Goal: Information Seeking & Learning: Learn about a topic

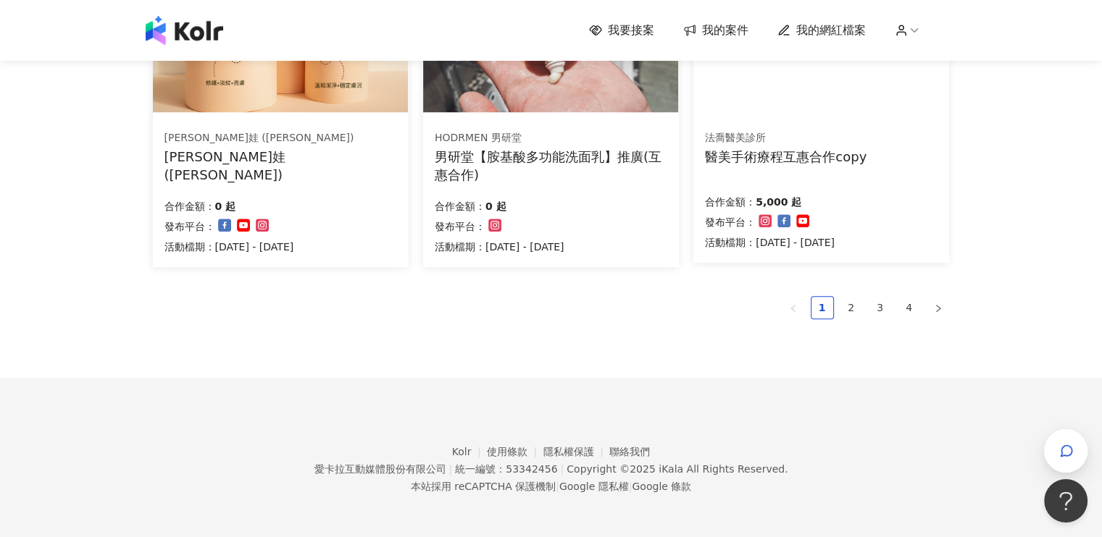
scroll to position [1014, 0]
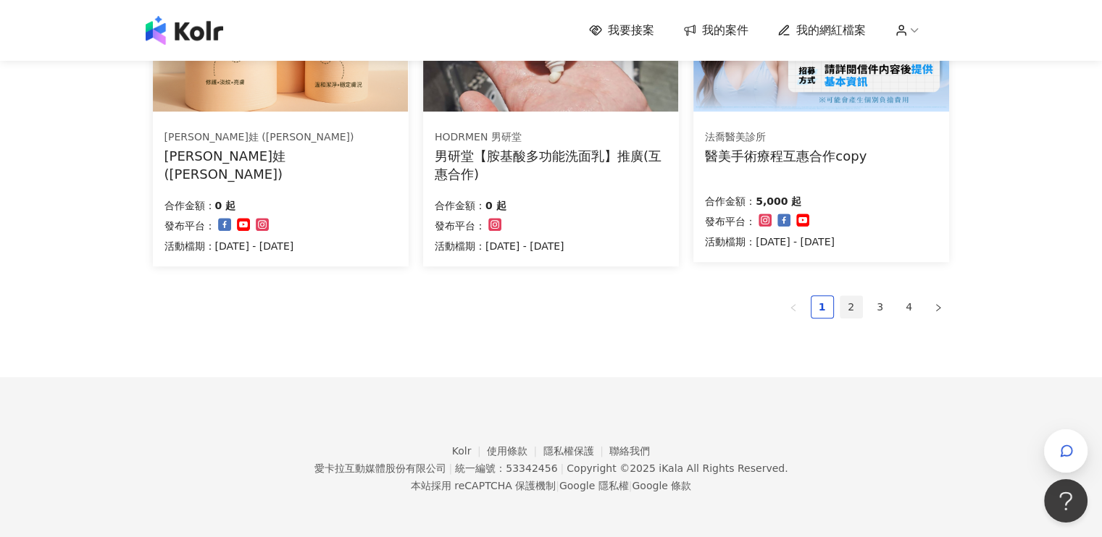
click at [852, 308] on link "2" at bounding box center [851, 307] width 22 height 22
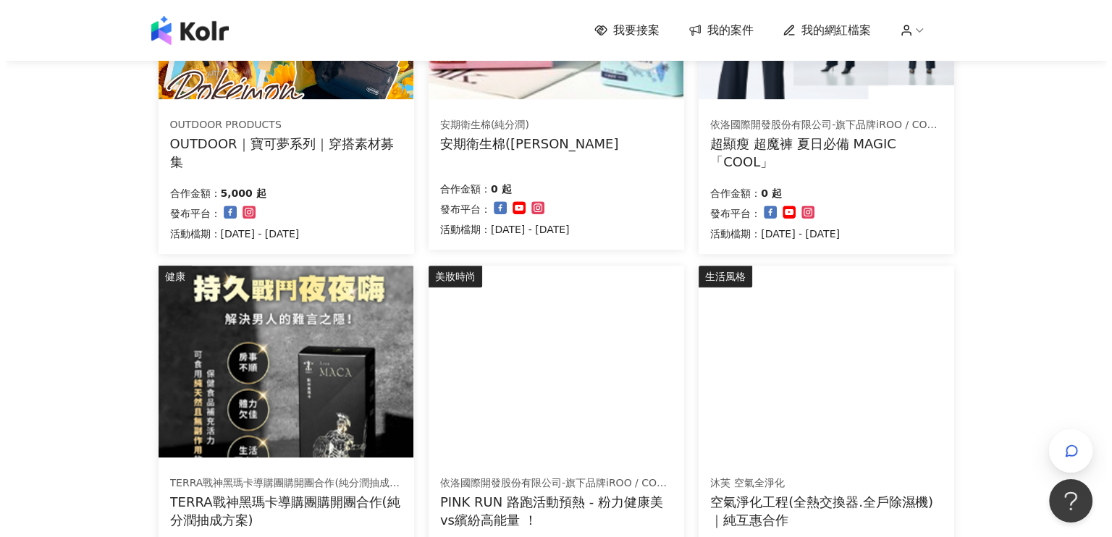
scroll to position [797, 0]
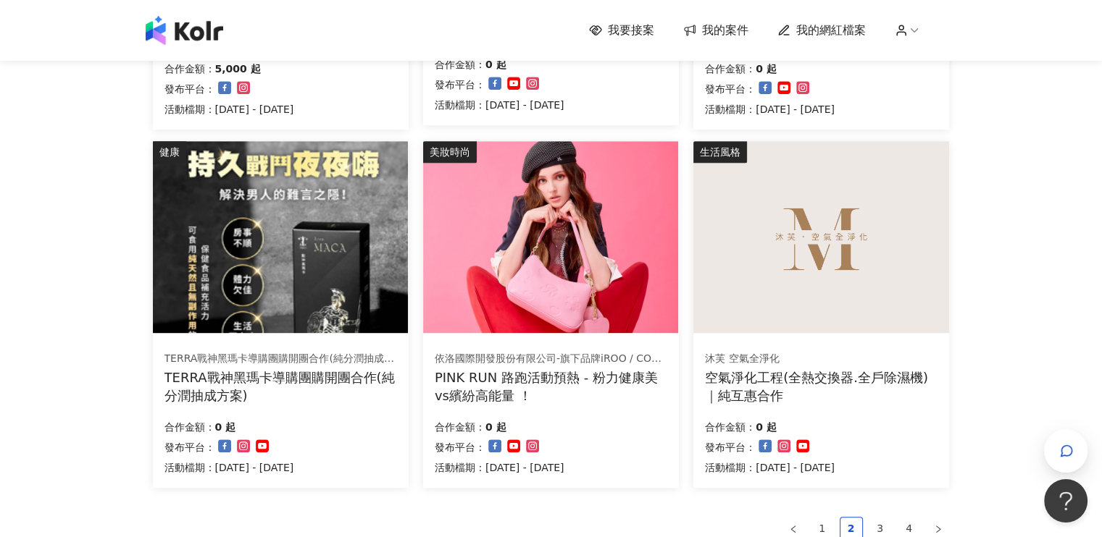
click at [510, 263] on img at bounding box center [550, 237] width 255 height 192
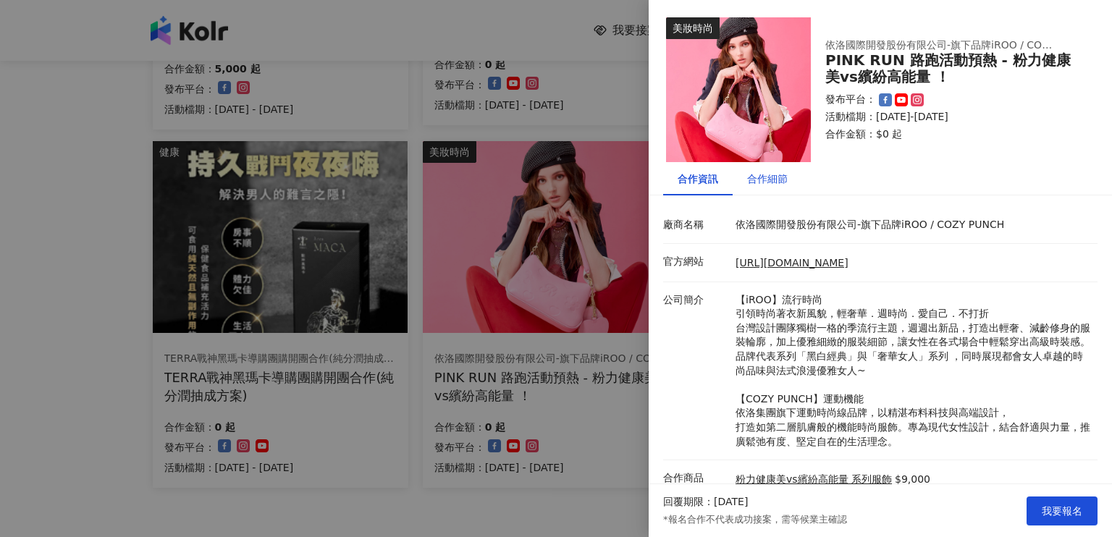
click at [762, 176] on div "合作細節" at bounding box center [767, 179] width 41 height 16
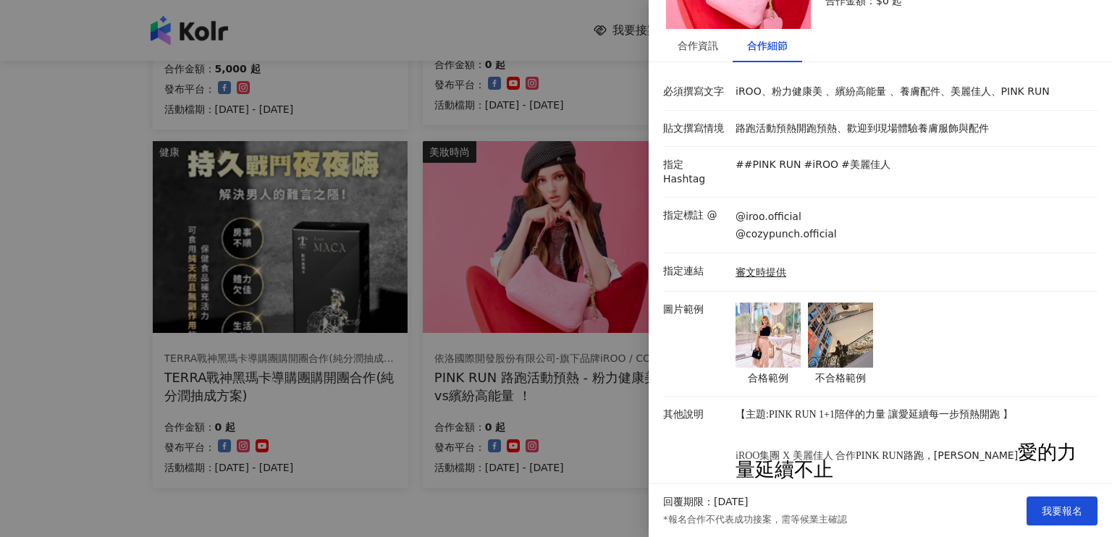
scroll to position [217, 0]
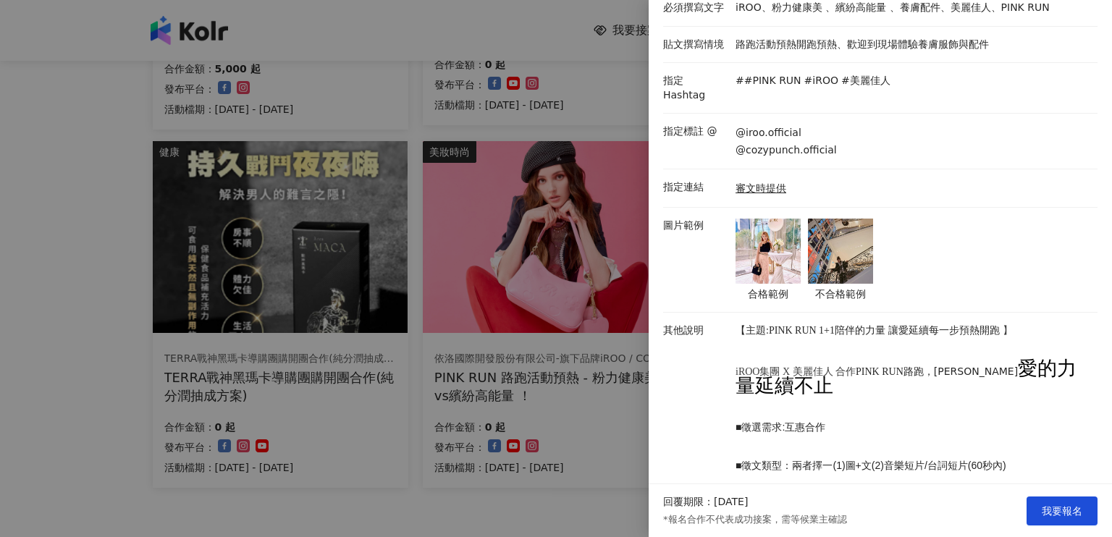
click at [327, 32] on div at bounding box center [556, 268] width 1112 height 537
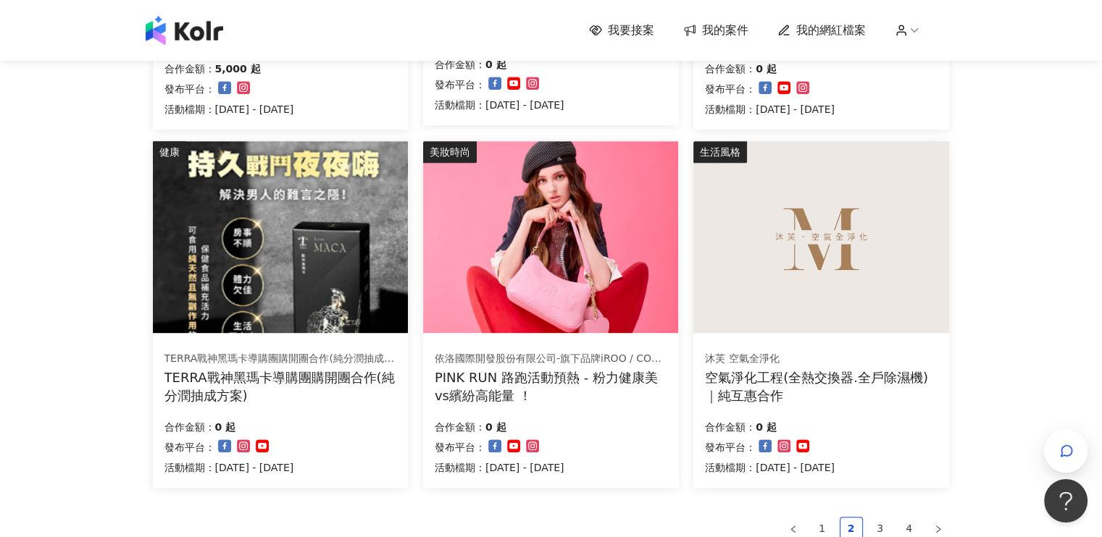
scroll to position [1014, 0]
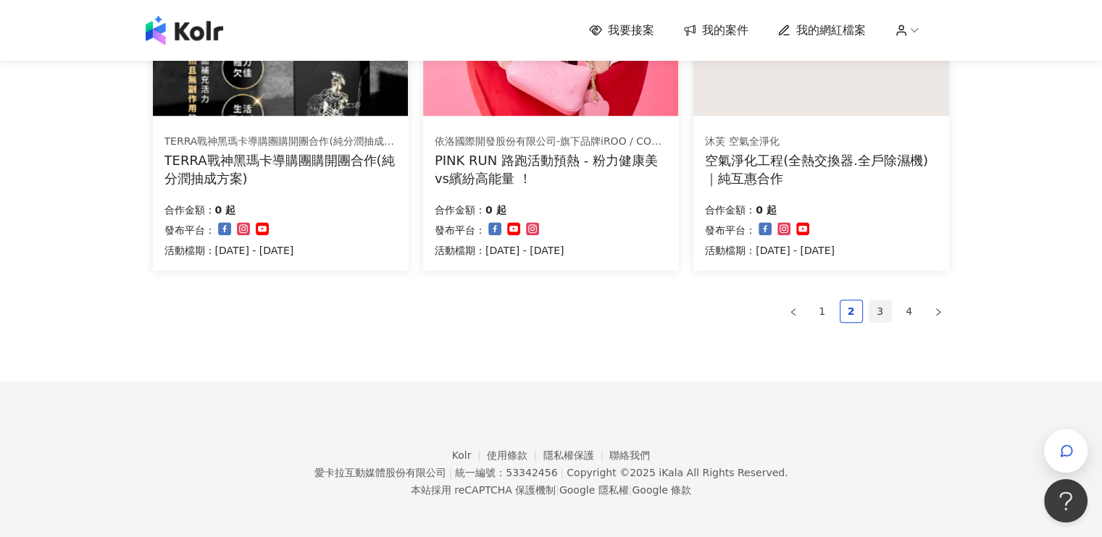
click at [883, 306] on link "3" at bounding box center [880, 312] width 22 height 22
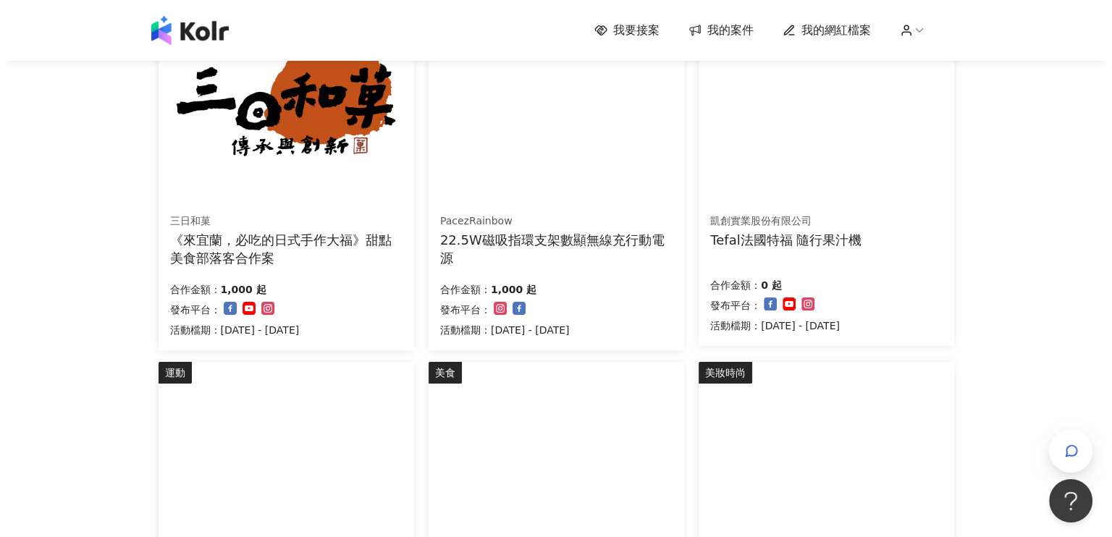
scroll to position [0, 0]
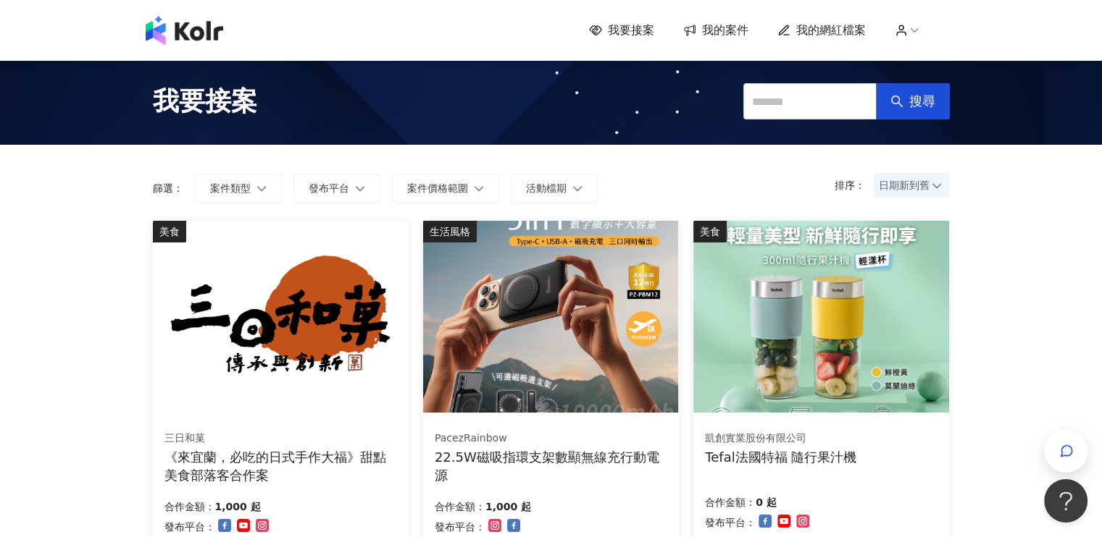
click at [915, 278] on img at bounding box center [820, 317] width 255 height 192
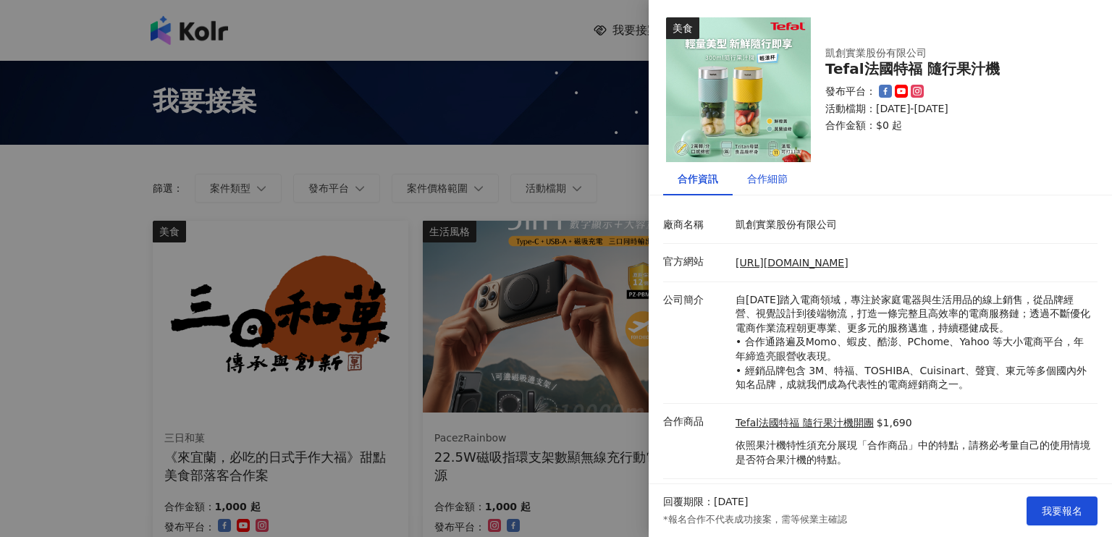
click at [776, 183] on div "合作細節" at bounding box center [767, 179] width 41 height 16
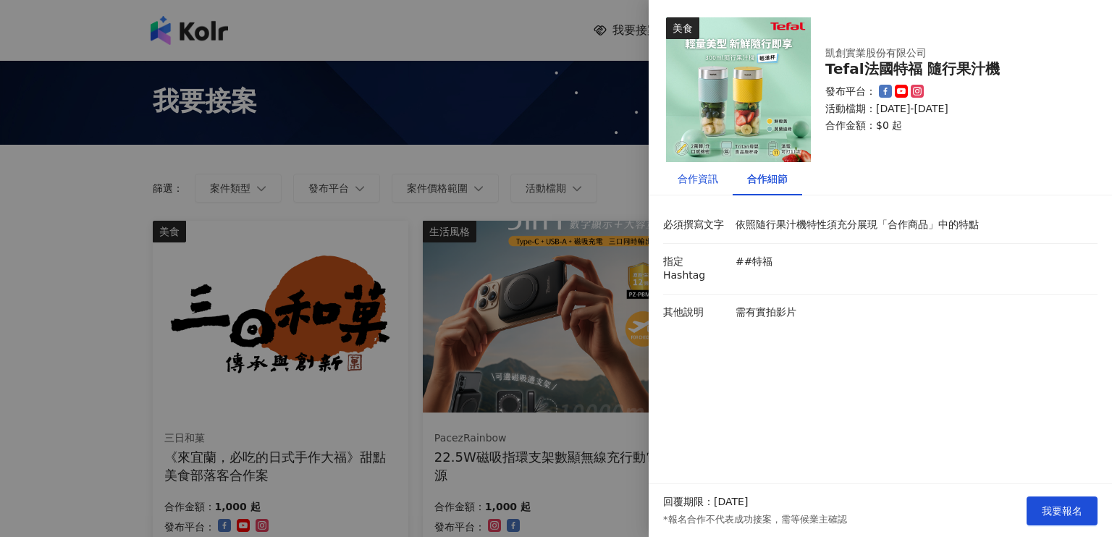
click at [692, 182] on div "合作資訊" at bounding box center [698, 179] width 41 height 16
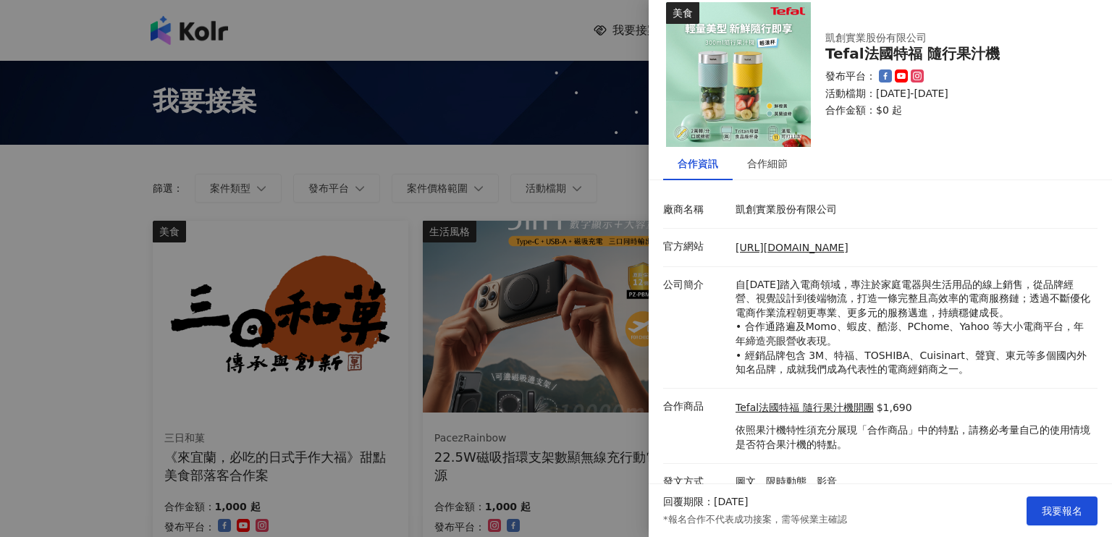
scroll to position [29, 0]
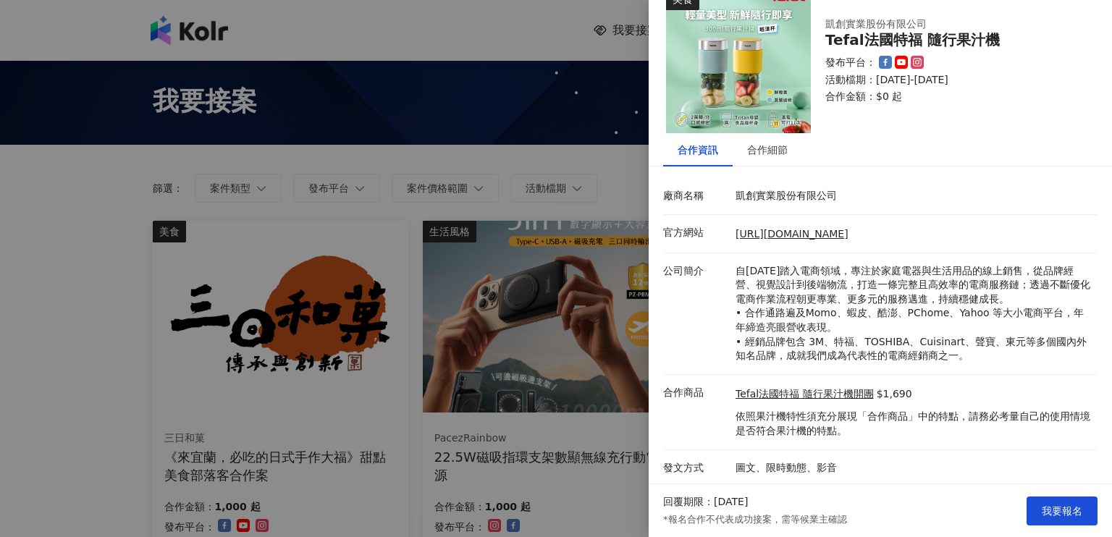
click at [488, 102] on div at bounding box center [556, 268] width 1112 height 537
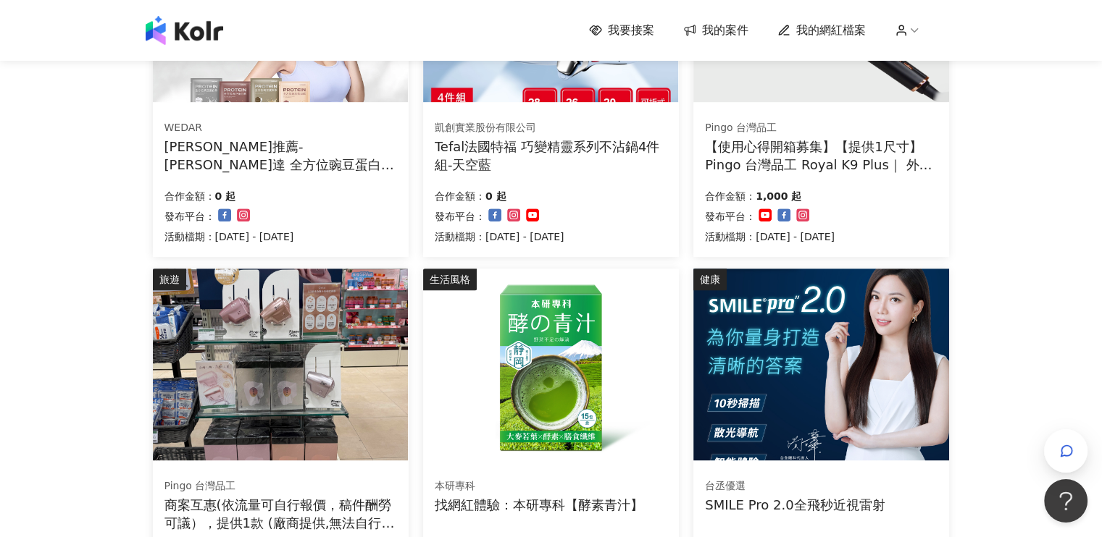
scroll to position [797, 0]
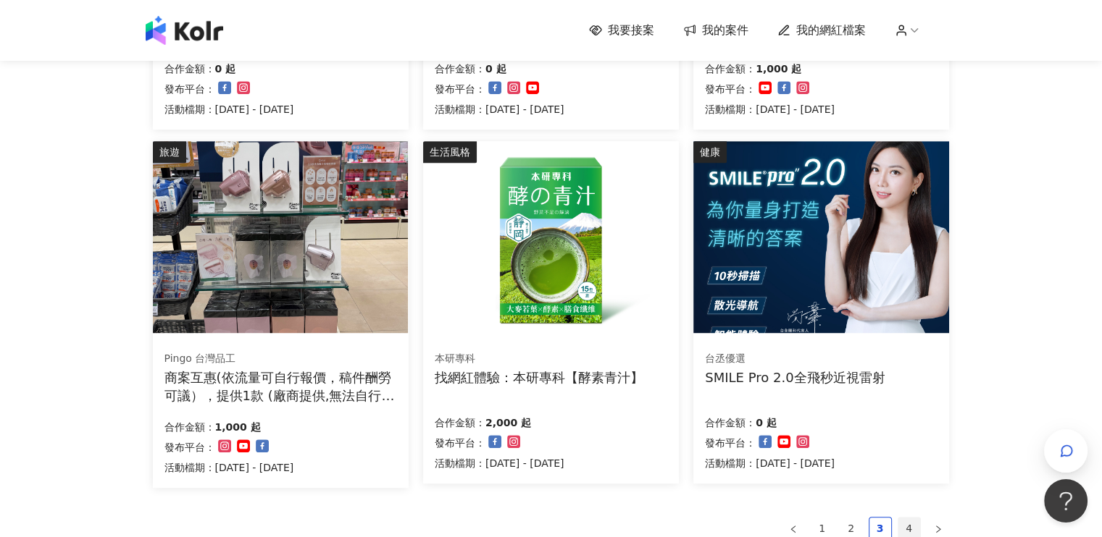
click at [913, 524] on link "4" at bounding box center [909, 529] width 22 height 22
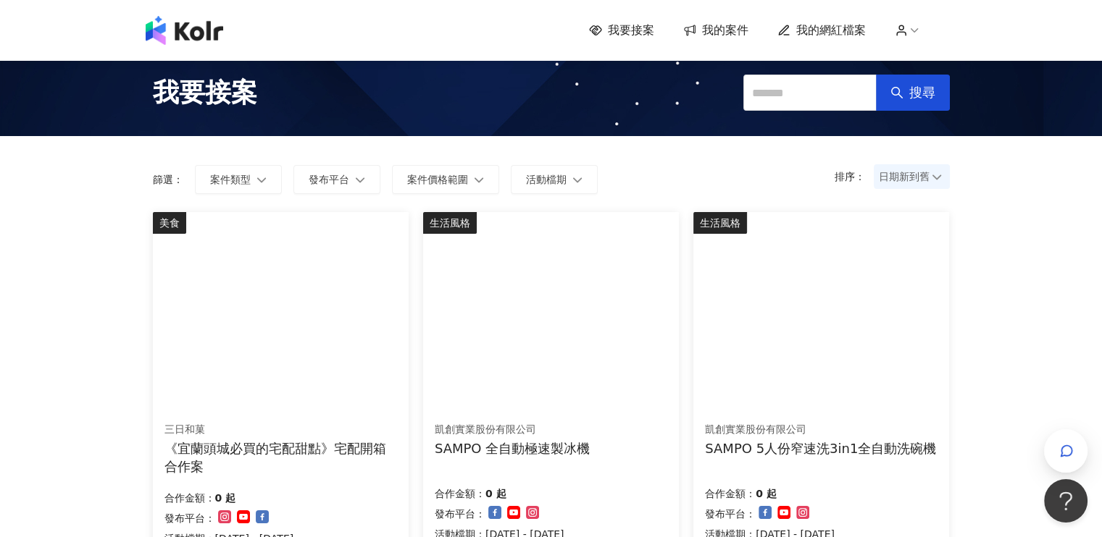
scroll to position [0, 0]
